Goal: Navigation & Orientation: Go to known website

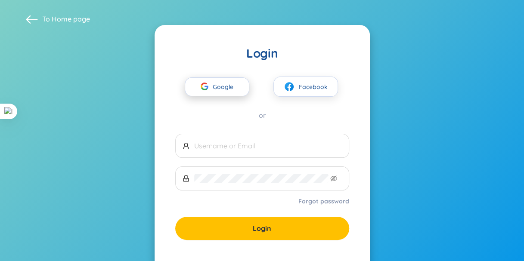
click at [231, 90] on span "Google" at bounding box center [225, 87] width 25 height 18
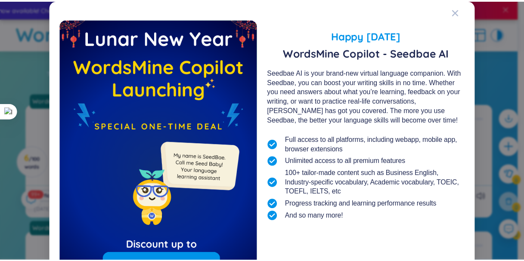
scroll to position [84, 0]
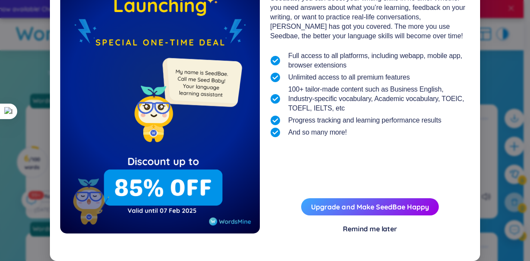
click at [387, 229] on div "Remind me later" at bounding box center [370, 228] width 54 height 9
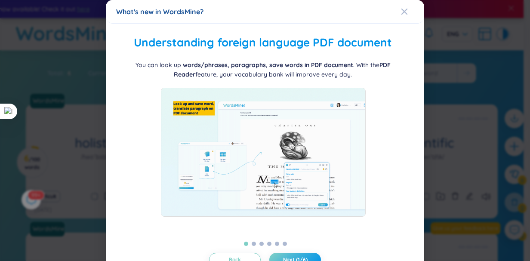
click at [401, 9] on icon "Close" at bounding box center [404, 11] width 7 height 7
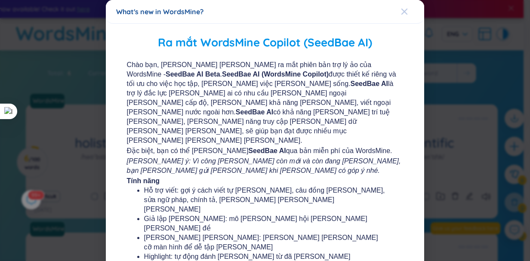
click at [401, 16] on div "Close" at bounding box center [404, 11] width 7 height 23
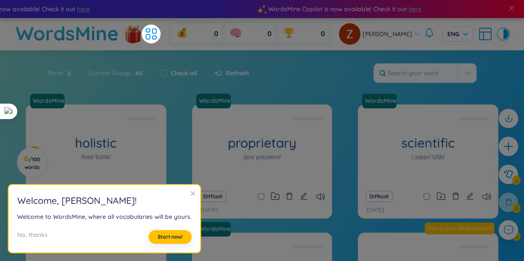
click at [187, 201] on h2 "Welcome , [PERSON_NAME] !" at bounding box center [104, 201] width 174 height 14
click at [190, 196] on icon "close" at bounding box center [193, 194] width 6 height 6
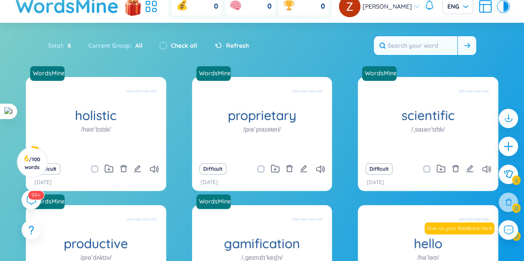
scroll to position [0, 0]
